Goal: Use online tool/utility: Use online tool/utility

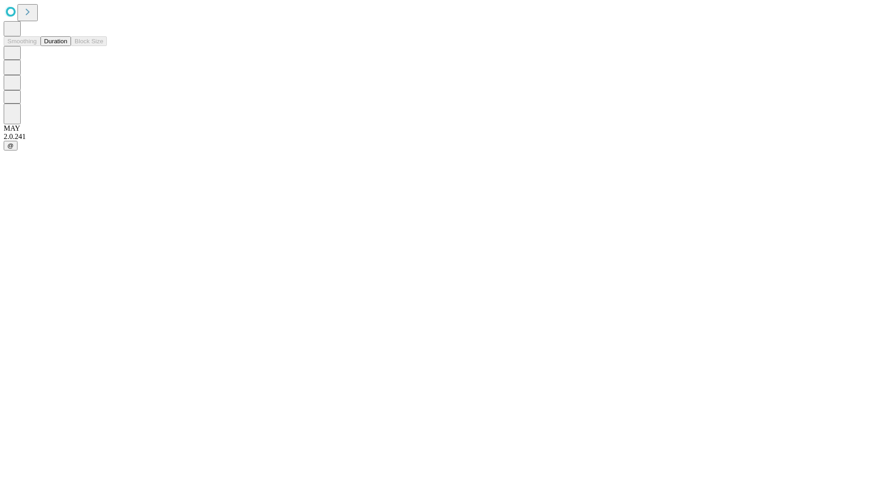
click at [67, 46] on button "Duration" at bounding box center [56, 41] width 30 height 10
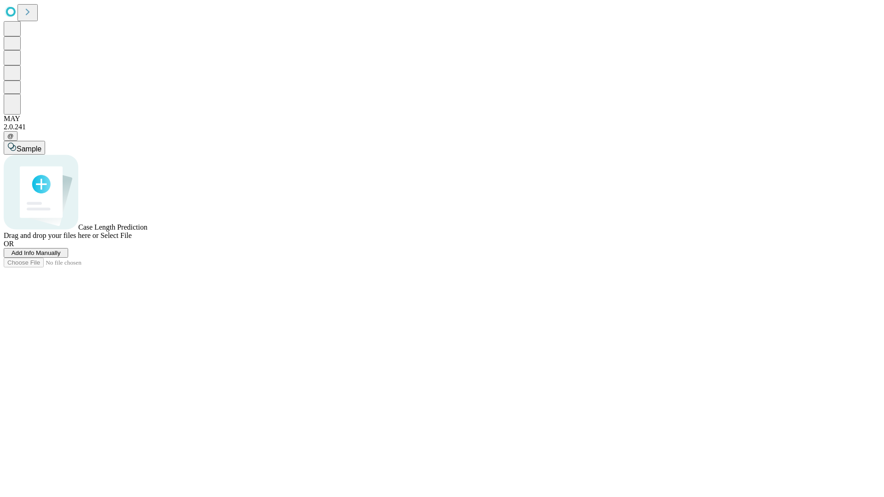
click at [132, 240] on span "Select File" at bounding box center [115, 236] width 31 height 8
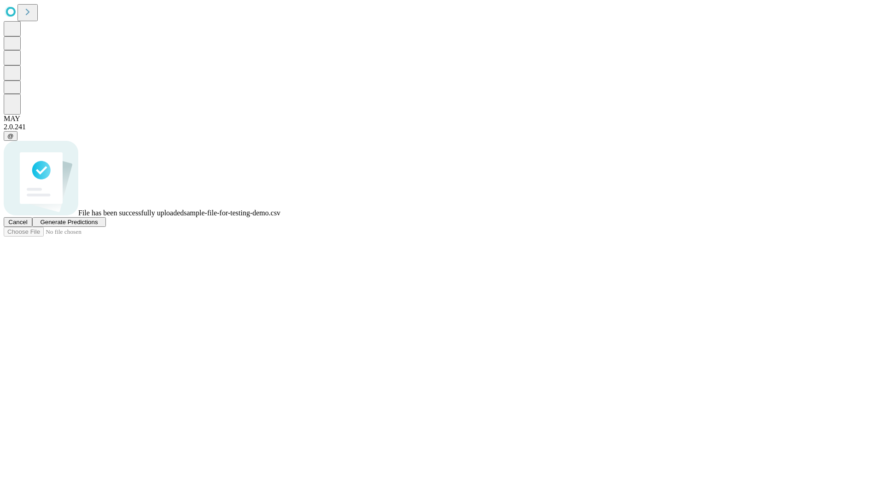
click at [98, 226] on span "Generate Predictions" at bounding box center [69, 222] width 58 height 7
